Goal: Check status: Check status

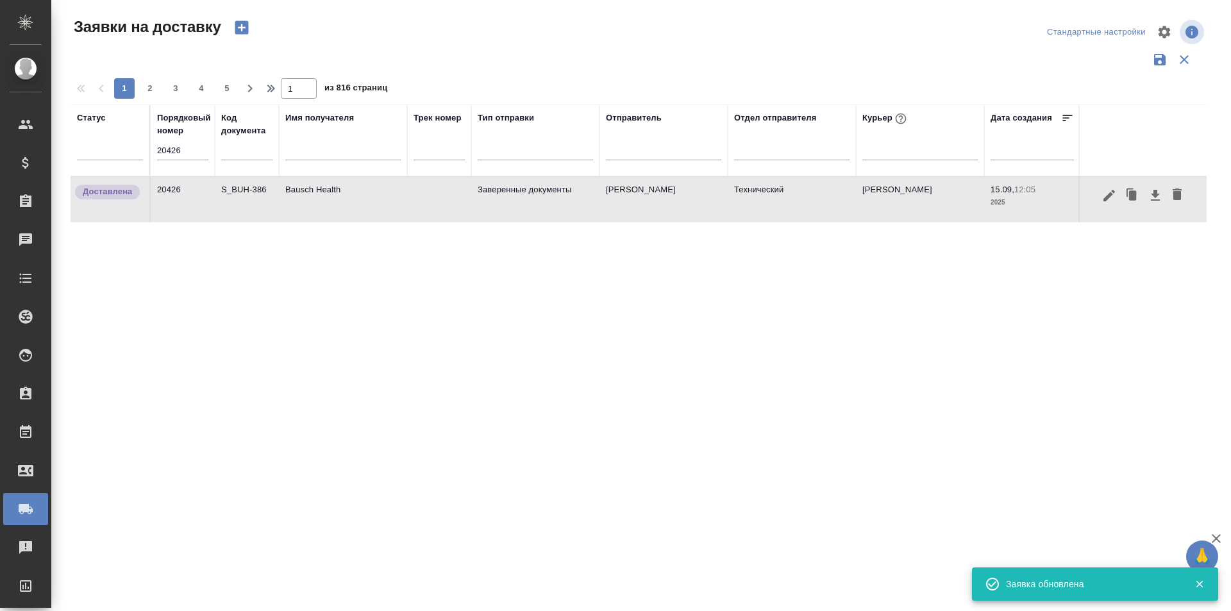
drag, startPoint x: 0, startPoint y: 0, endPoint x: 164, endPoint y: 148, distance: 221.0
click at [164, 148] on input "20426" at bounding box center [182, 151] width 51 height 18
paste input "393"
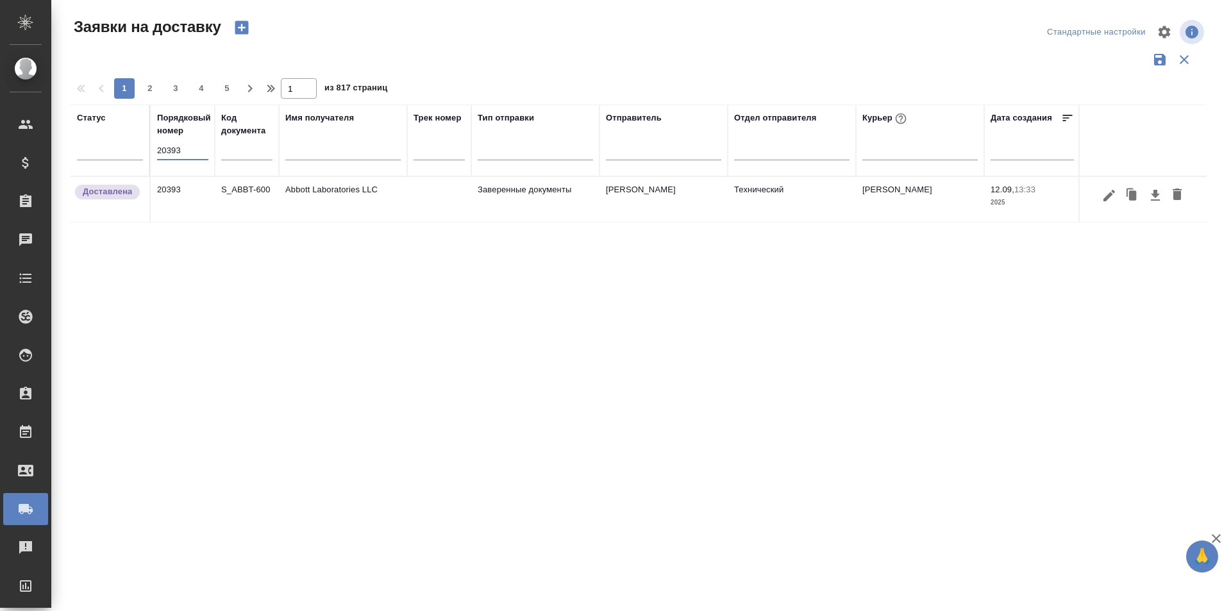
click at [173, 148] on input "20393" at bounding box center [182, 151] width 51 height 18
paste input "468"
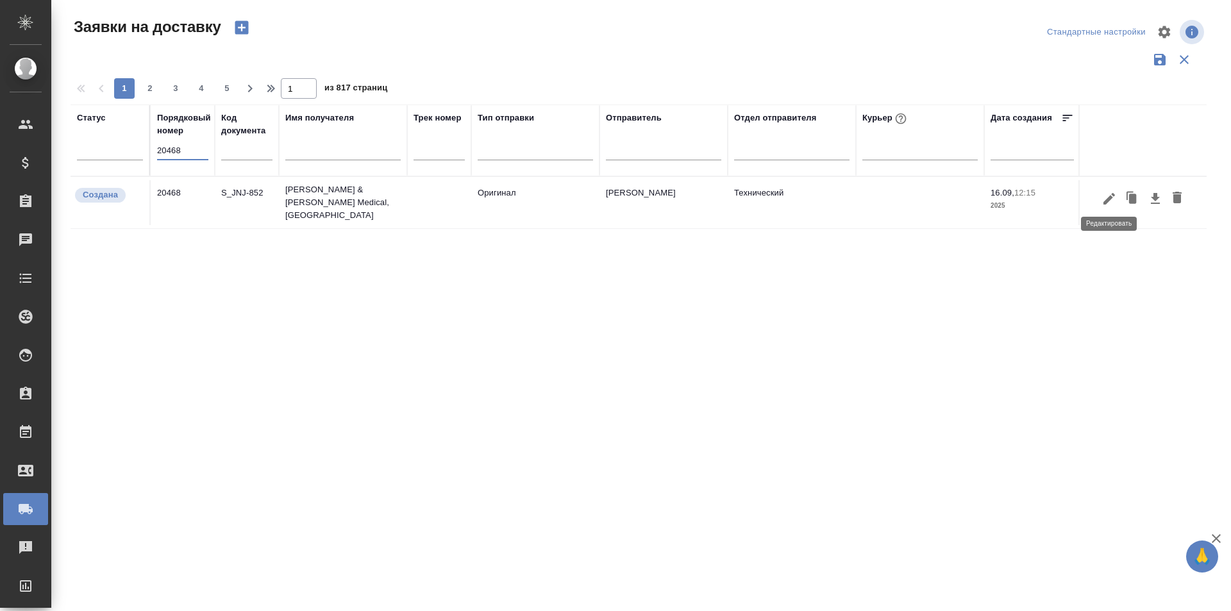
type input "20468"
click at [1104, 199] on icon "button" at bounding box center [1109, 198] width 12 height 12
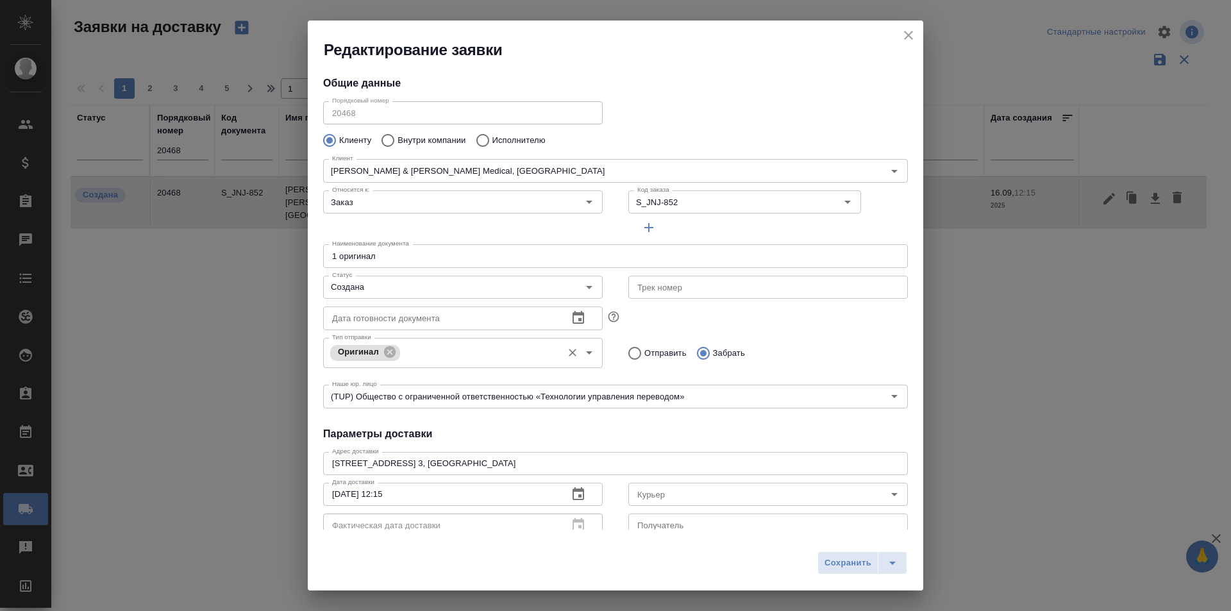
type input "[PERSON_NAME]"
type input "89854161839"
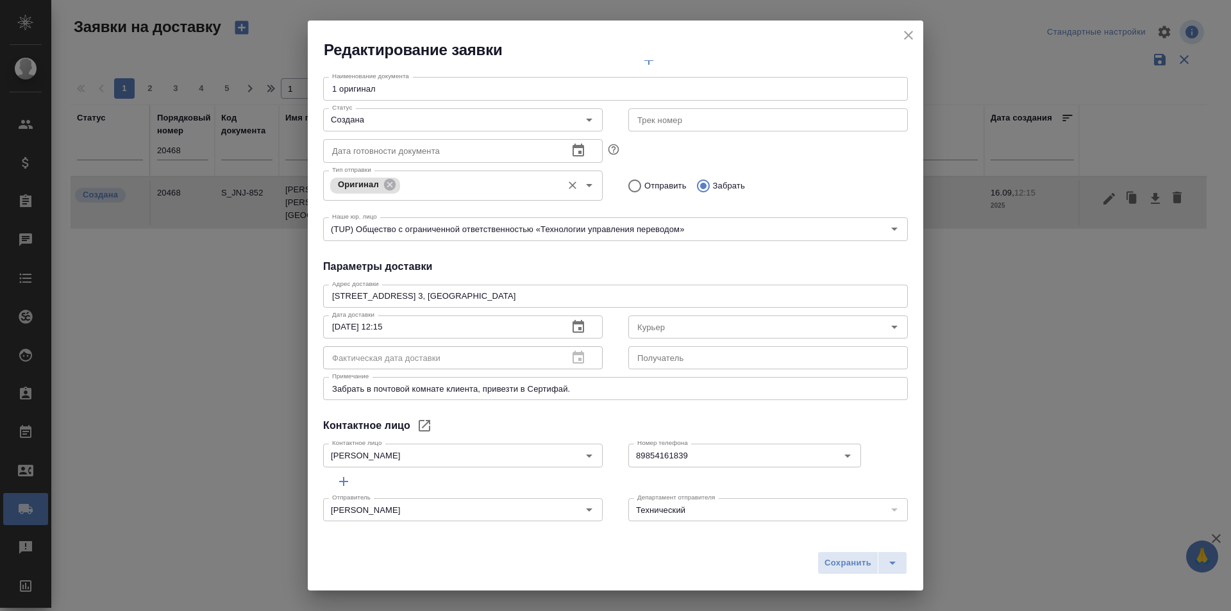
type input "[PERSON_NAME]"
